Goal: Navigation & Orientation: Understand site structure

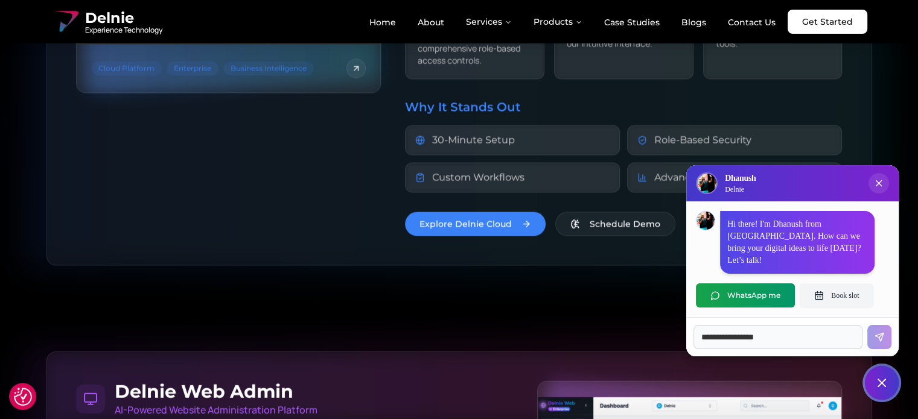
scroll to position [2185, 0]
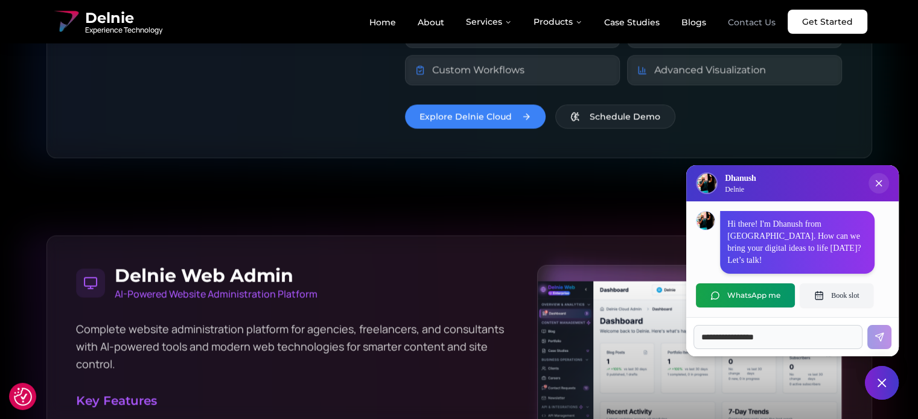
click at [752, 24] on link "Contact Us" at bounding box center [751, 22] width 67 height 21
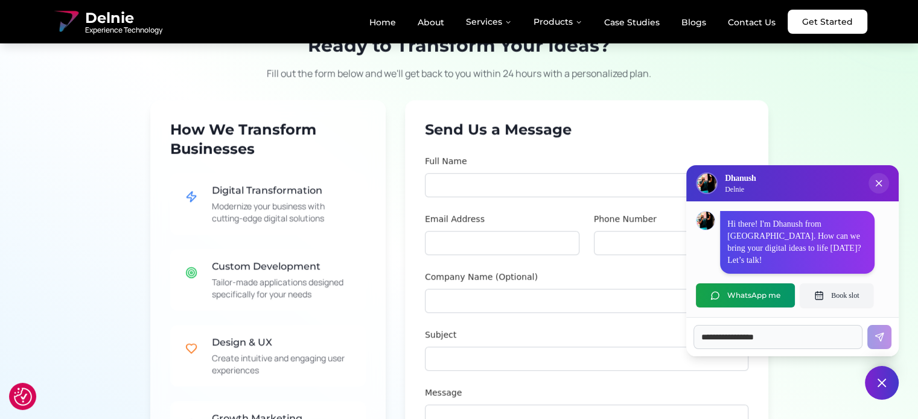
scroll to position [786, 0]
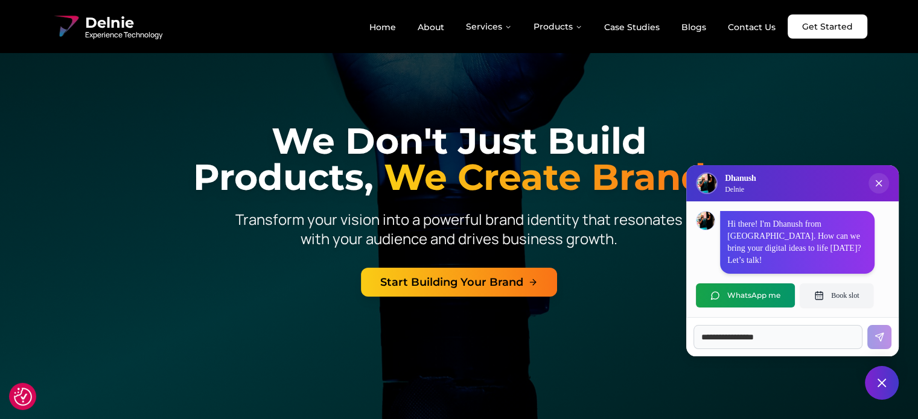
click at [620, 233] on p "Transform your vision into a powerful brand identity that resonates with your a…" at bounding box center [458, 229] width 463 height 39
click at [648, 118] on div at bounding box center [459, 209] width 918 height 419
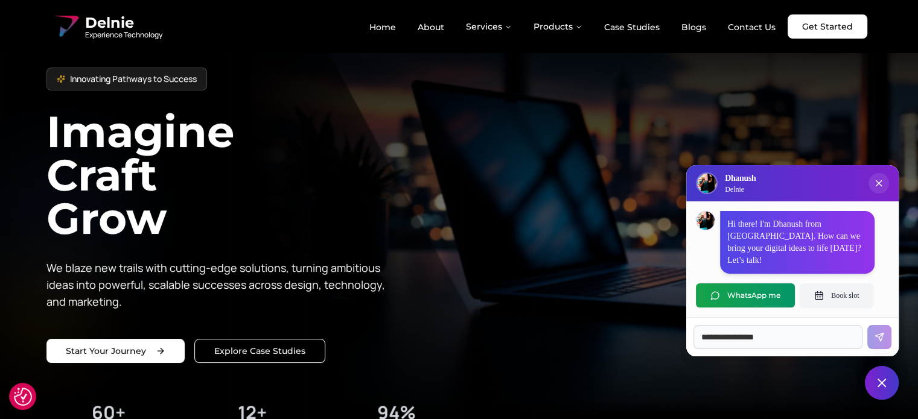
click at [842, 331] on input at bounding box center [777, 337] width 169 height 24
type input "*"
click at [871, 384] on button "Close chat" at bounding box center [882, 384] width 36 height 36
click at [877, 186] on icon "Close chat popup" at bounding box center [878, 183] width 6 height 6
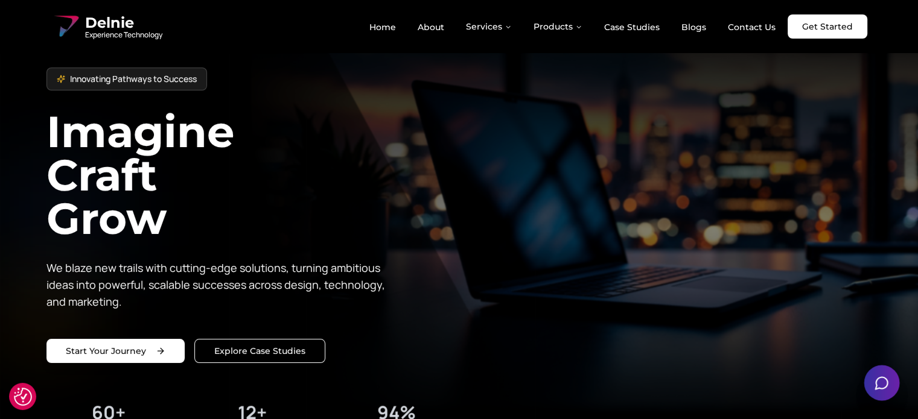
click at [884, 383] on icon "Open chat" at bounding box center [881, 382] width 15 height 15
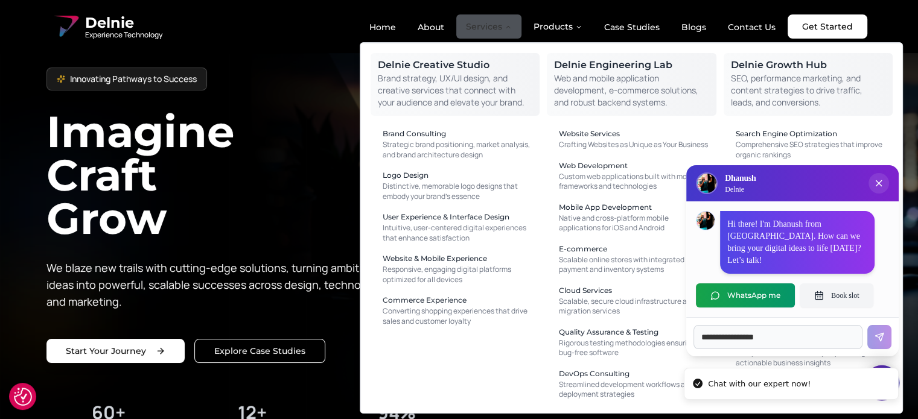
click at [483, 27] on button "Services" at bounding box center [488, 26] width 65 height 24
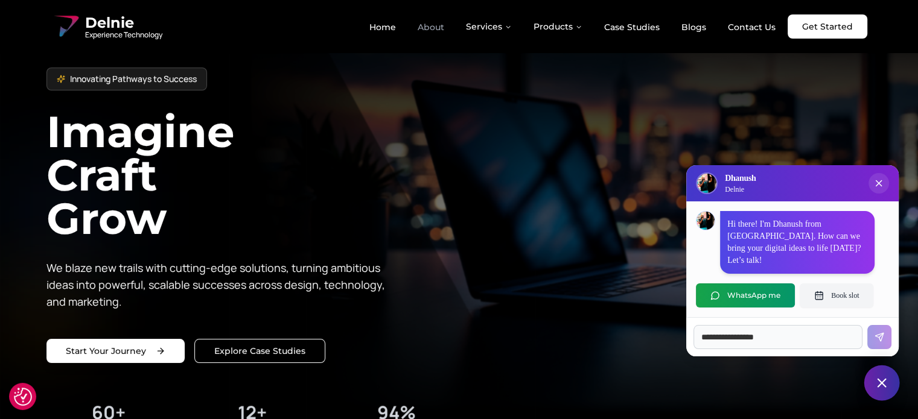
click at [437, 25] on link "About" at bounding box center [431, 27] width 46 height 21
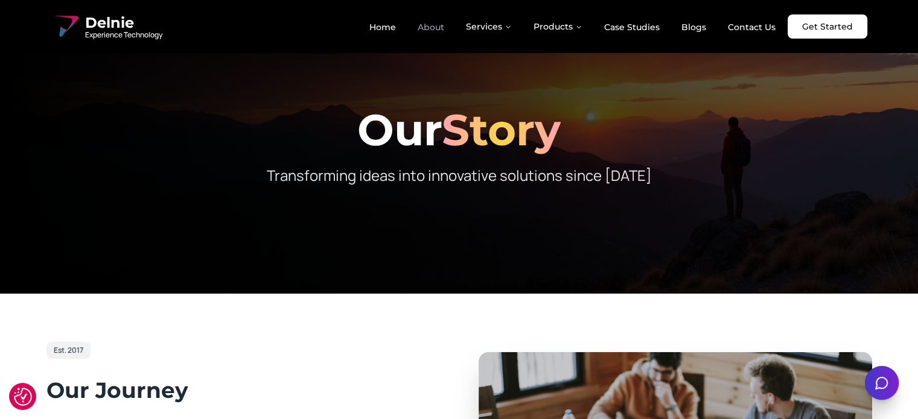
click at [432, 26] on link "About" at bounding box center [431, 27] width 46 height 21
click at [388, 24] on link "Home" at bounding box center [383, 27] width 46 height 21
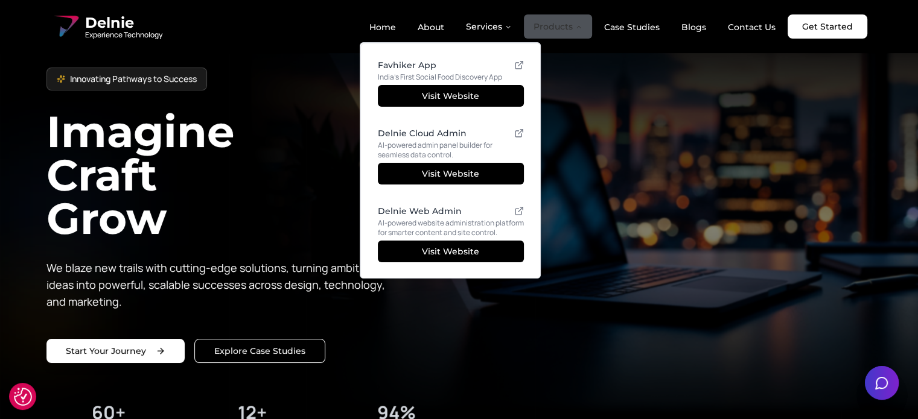
click at [571, 25] on button "Products" at bounding box center [558, 26] width 68 height 24
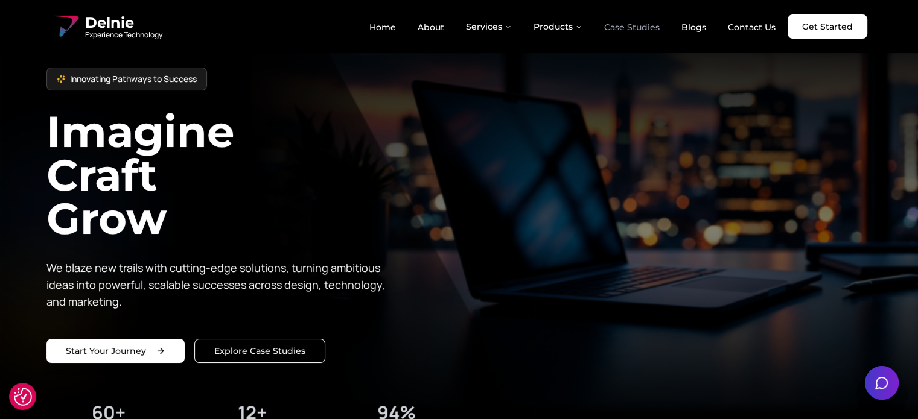
click at [646, 24] on link "Case Studies" at bounding box center [631, 27] width 75 height 21
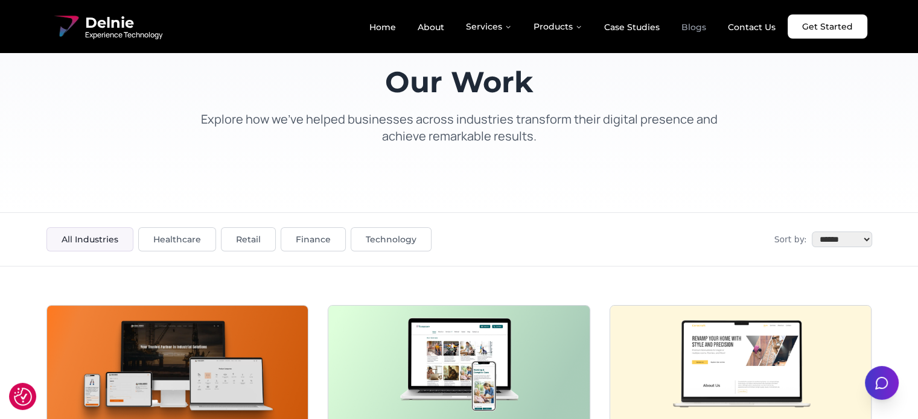
click at [685, 25] on link "Blogs" at bounding box center [694, 27] width 44 height 21
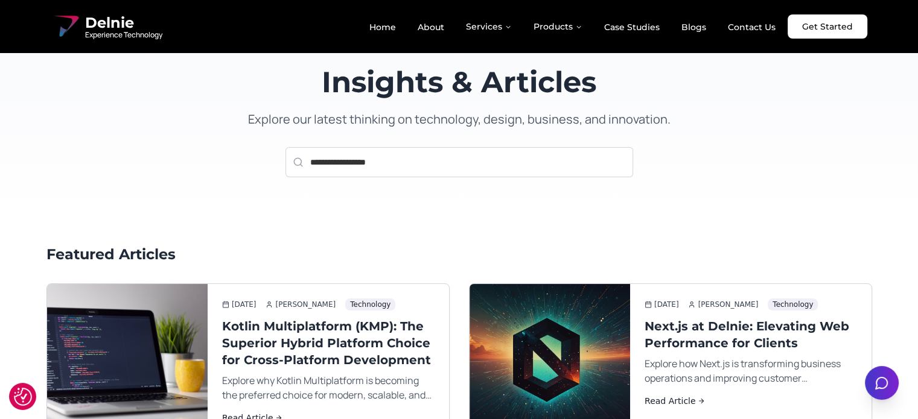
click at [668, 130] on div "Insights & Articles Explore our latest thinking on technology, design, business…" at bounding box center [459, 123] width 541 height 110
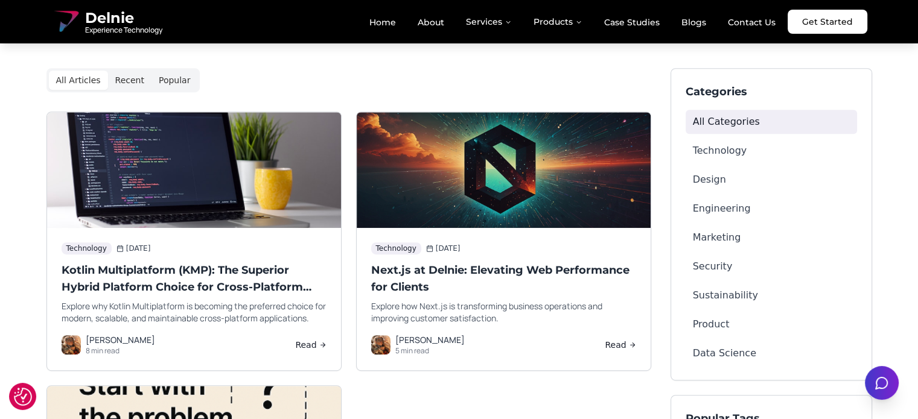
scroll to position [603, 0]
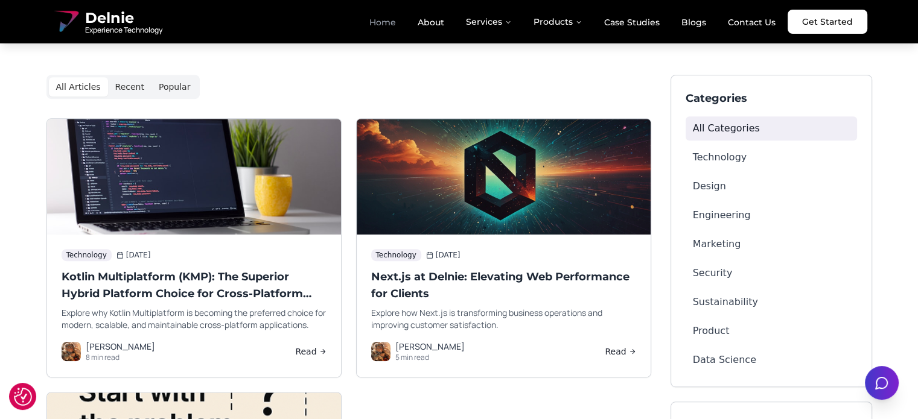
click at [387, 19] on link "Home" at bounding box center [383, 22] width 46 height 21
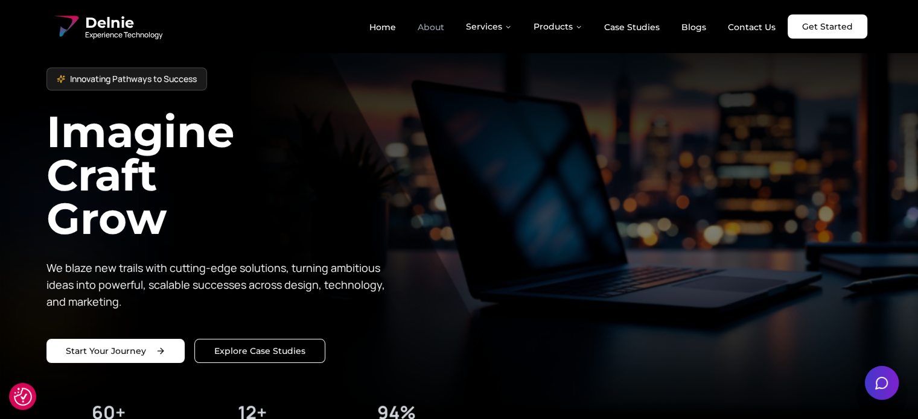
click at [432, 33] on link "About" at bounding box center [431, 27] width 46 height 21
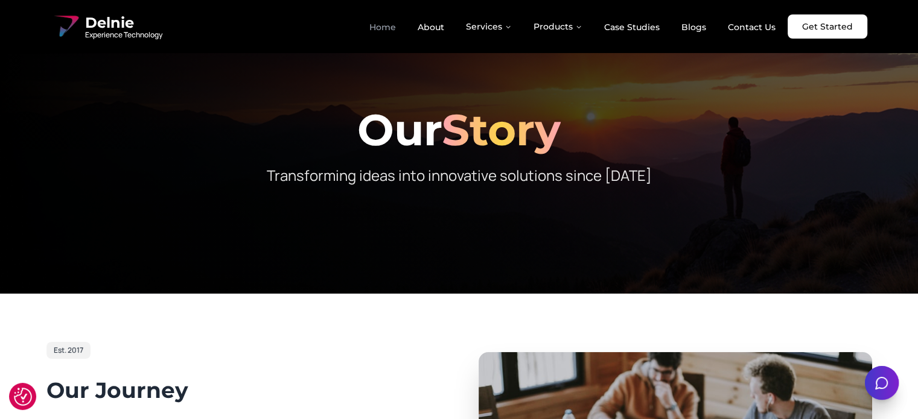
click at [393, 28] on link "Home" at bounding box center [383, 27] width 46 height 21
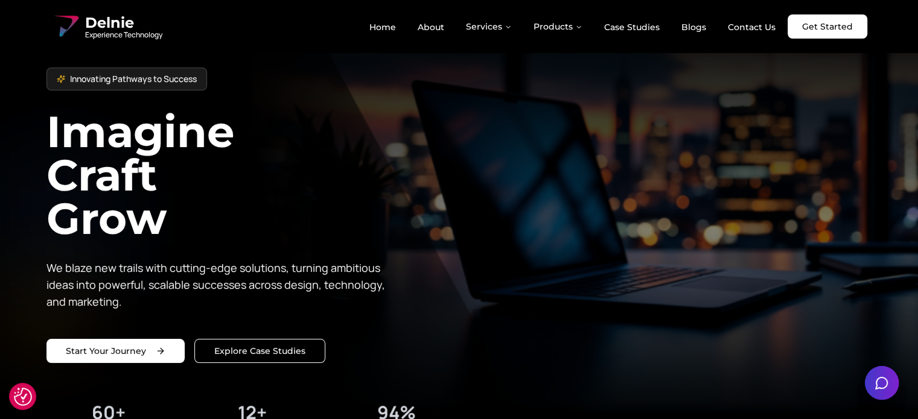
click at [406, 133] on h1 "Imagine Craft Grow" at bounding box center [252, 175] width 413 height 130
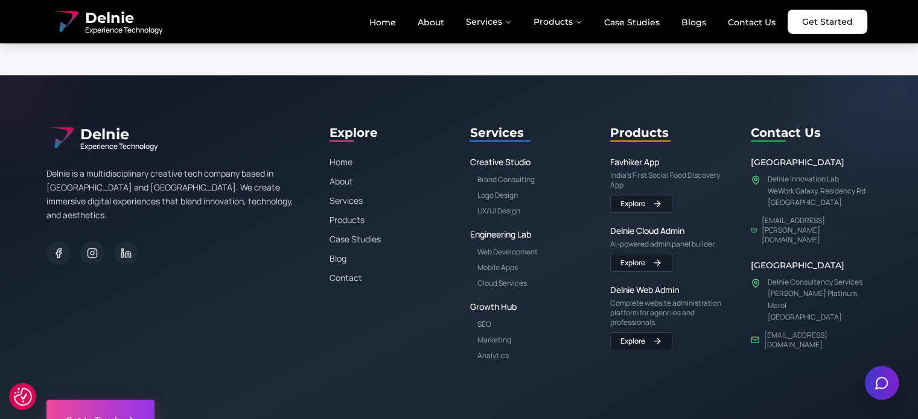
scroll to position [8258, 0]
